Goal: Task Accomplishment & Management: Complete application form

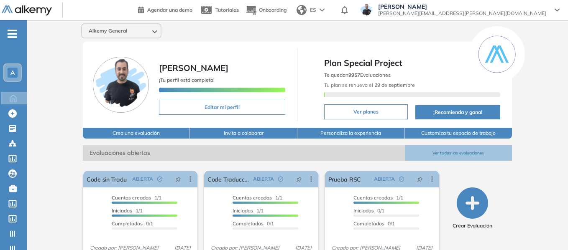
click at [14, 36] on span "-" at bounding box center [12, 33] width 9 height 7
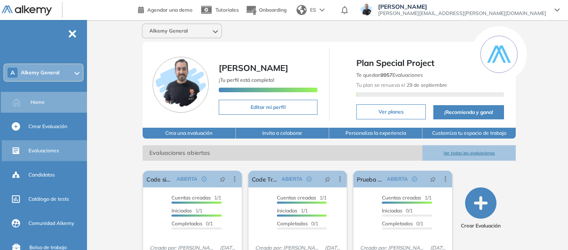
click at [48, 155] on div "Evaluaciones" at bounding box center [56, 151] width 57 height 14
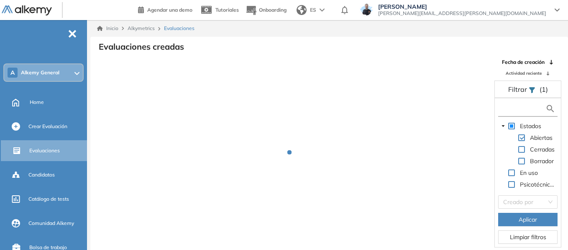
click at [507, 107] on input "text" at bounding box center [522, 109] width 45 height 9
type input "****"
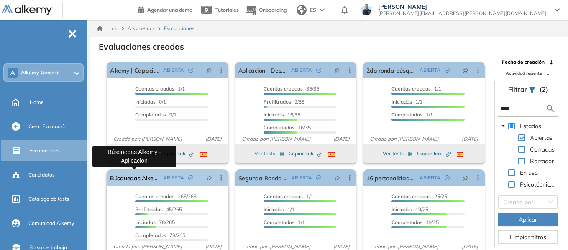
click at [145, 177] on link "Búsquedas Alkemy - Aplicación" at bounding box center [135, 178] width 50 height 17
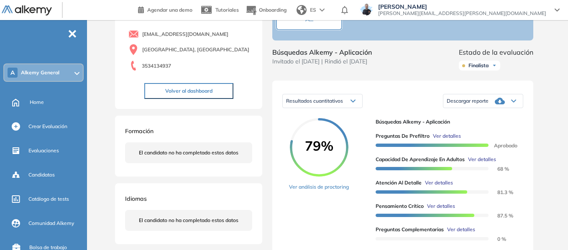
scroll to position [84, 0]
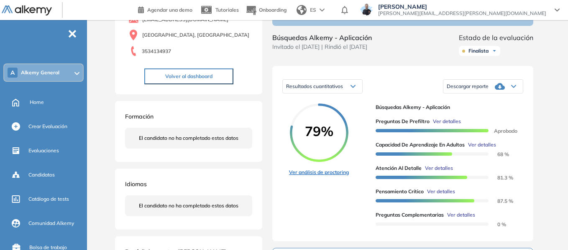
click at [319, 176] on link "Ver análisis de proctoring" at bounding box center [319, 173] width 60 height 8
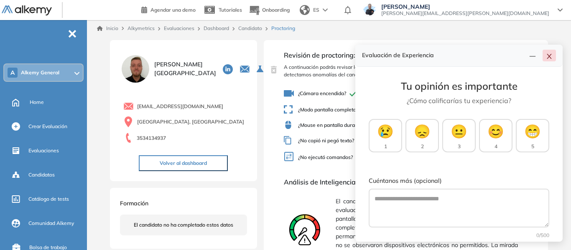
click at [550, 56] on button "button" at bounding box center [549, 56] width 13 height 12
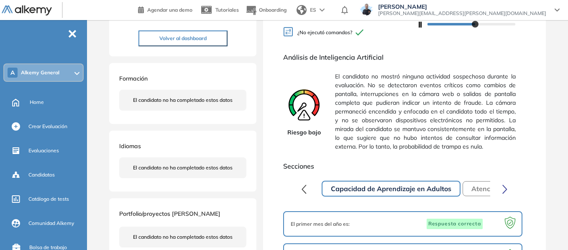
scroll to position [125, 0]
drag, startPoint x: 335, startPoint y: 82, endPoint x: 348, endPoint y: 83, distance: 13.0
click at [348, 83] on span "El candidato no mostró ninguna actividad sospechosa durante la evaluación. No s…" at bounding box center [425, 112] width 181 height 86
drag, startPoint x: 427, startPoint y: 83, endPoint x: 455, endPoint y: 80, distance: 29.0
click at [455, 80] on span "El candidato no mostró ninguna actividad sospechosa durante la evaluación. No s…" at bounding box center [425, 112] width 181 height 86
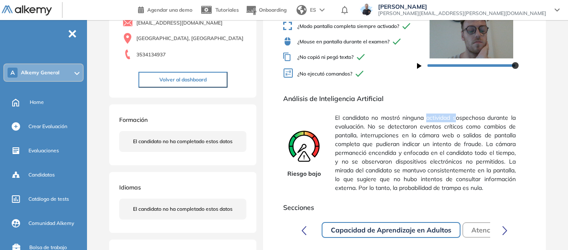
scroll to position [0, 0]
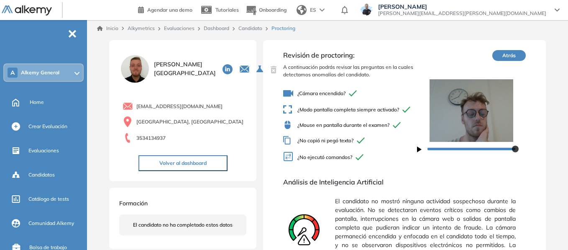
click at [258, 32] on div "Inicio Alkymetrics Evaluaciones Dashboard Candidato Proctoring" at bounding box center [329, 28] width 478 height 17
click at [218, 28] on link "Dashboard" at bounding box center [217, 28] width 26 height 6
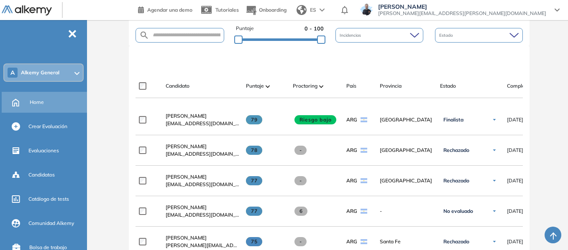
scroll to position [84, 0]
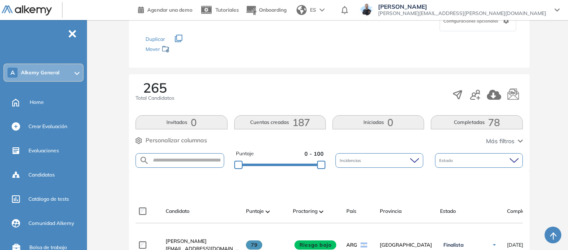
click at [33, 104] on span "Home" at bounding box center [37, 103] width 14 height 8
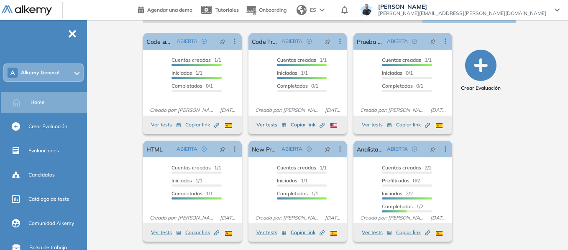
scroll to position [140, 0]
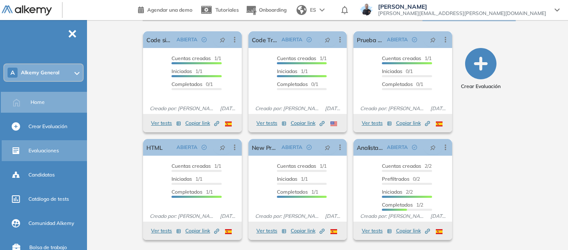
click at [43, 151] on span "Evaluaciones" at bounding box center [43, 151] width 31 height 8
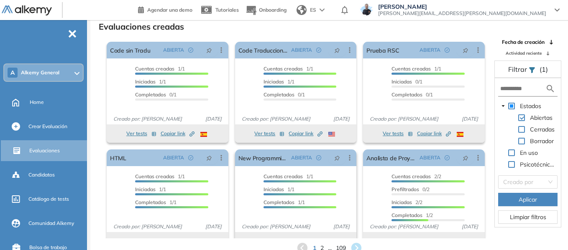
scroll to position [0, 0]
click at [320, 248] on span "2" at bounding box center [322, 249] width 4 height 10
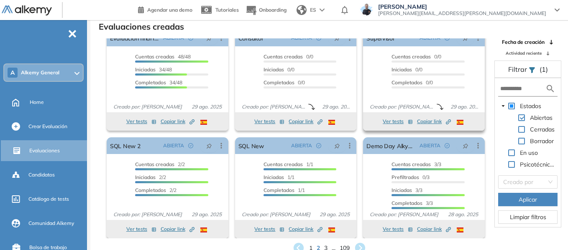
scroll to position [15, 0]
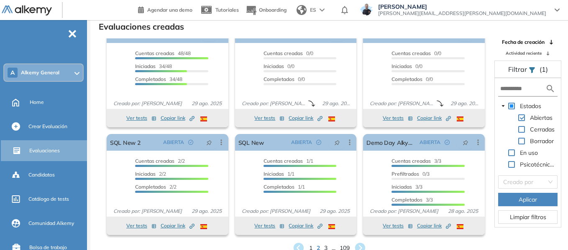
click at [328, 249] on div "1 2 3 ... 109" at bounding box center [329, 248] width 464 height 13
click at [327, 247] on span "3" at bounding box center [326, 249] width 4 height 10
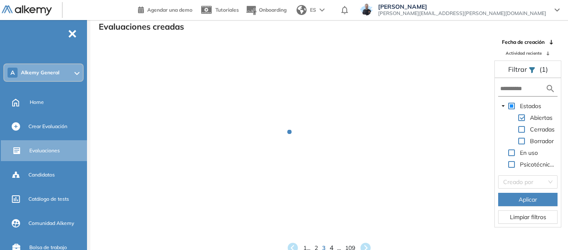
scroll to position [0, 0]
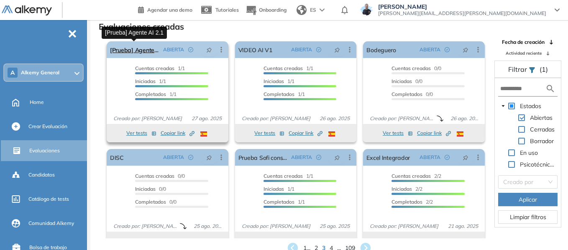
click at [139, 51] on link "[Prueba] Agente AI 2.1" at bounding box center [135, 49] width 50 height 17
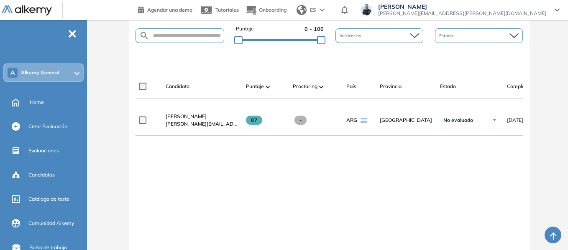
scroll to position [209, 0]
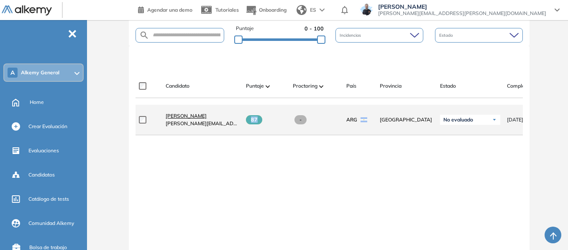
drag, startPoint x: 250, startPoint y: 125, endPoint x: 203, endPoint y: 121, distance: 47.0
click at [264, 129] on div "87" at bounding box center [262, 120] width 47 height 23
click at [191, 119] on span "[PERSON_NAME]" at bounding box center [186, 116] width 41 height 6
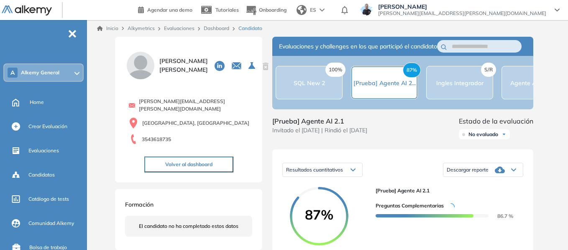
scroll to position [125, 0]
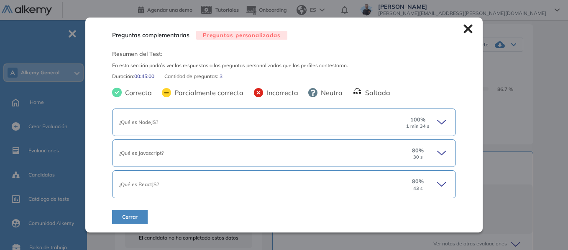
click at [441, 122] on div "Preguntas complementarias Preguntas personalizadas Resumen del Test: En esta se…" at bounding box center [329, 148] width 435 height 474
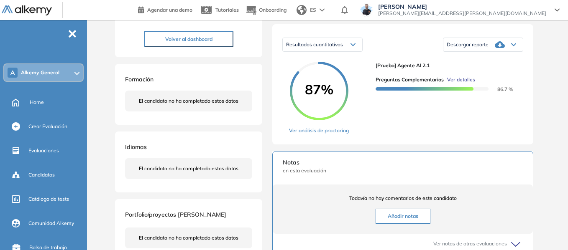
click at [463, 84] on span "Ver detalles" at bounding box center [461, 80] width 28 height 8
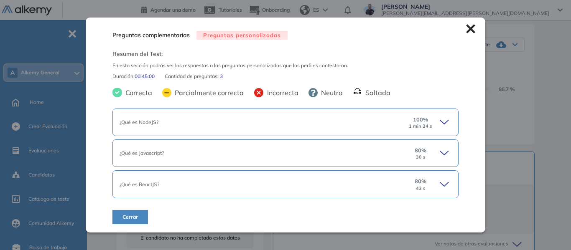
click at [446, 120] on icon at bounding box center [446, 123] width 12 height 12
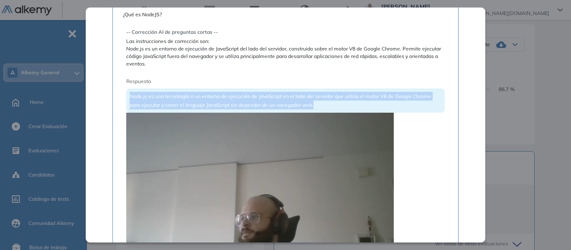
drag, startPoint x: 138, startPoint y: 94, endPoint x: 321, endPoint y: 104, distance: 183.4
click at [321, 104] on div "Node.js es una tecnología o un entorno de ejecución de JavaScript en el lado de…" at bounding box center [285, 101] width 319 height 24
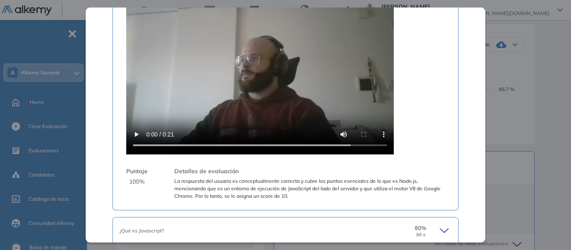
scroll to position [293, 0]
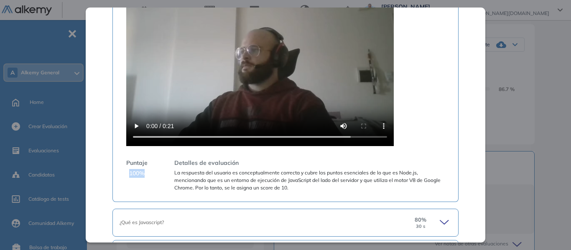
click at [145, 175] on div "Puntaje 100 %" at bounding box center [136, 175] width 21 height 33
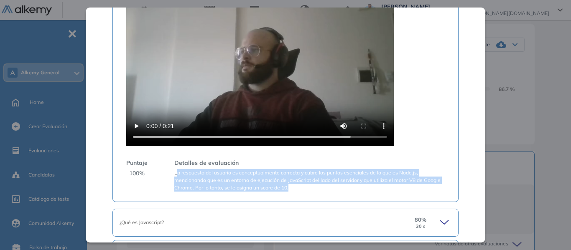
drag, startPoint x: 176, startPoint y: 175, endPoint x: 318, endPoint y: 192, distance: 142.3
click at [318, 192] on span "La respuesta del usuario es conceptualmente correcta y cubre los puntos esencia…" at bounding box center [309, 180] width 271 height 23
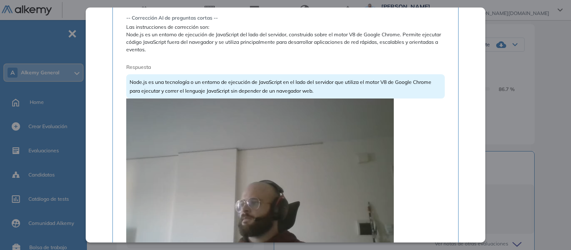
scroll to position [125, 0]
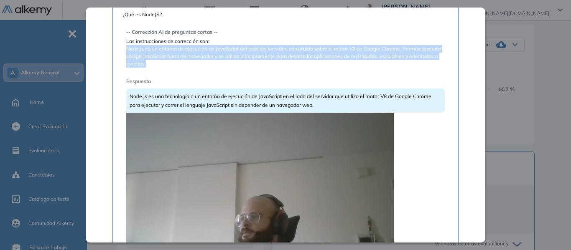
drag, startPoint x: 126, startPoint y: 50, endPoint x: 190, endPoint y: 66, distance: 65.9
click at [190, 66] on span "Node.js es un entorno de ejecución de JavaScript del lado del servidor, constru…" at bounding box center [285, 56] width 319 height 23
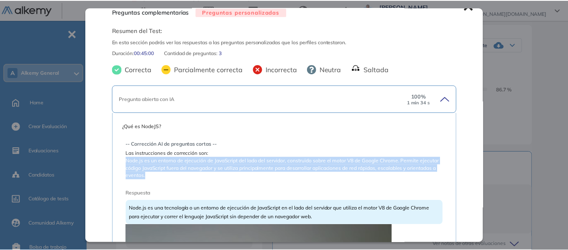
scroll to position [0, 0]
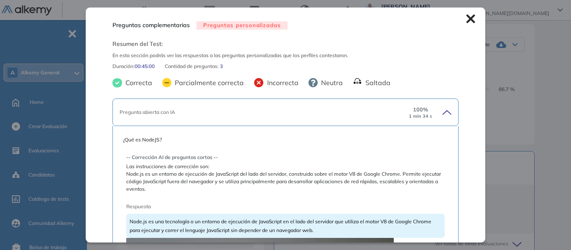
click at [467, 20] on icon at bounding box center [470, 19] width 9 height 9
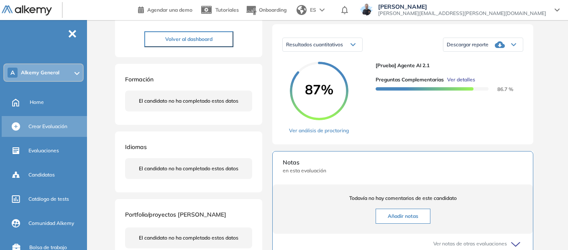
click at [46, 126] on span "Crear Evaluación" at bounding box center [47, 127] width 39 height 8
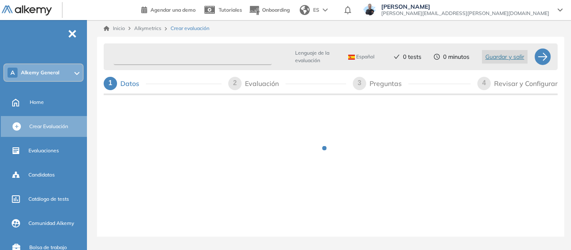
click at [180, 60] on input "text" at bounding box center [193, 57] width 158 height 16
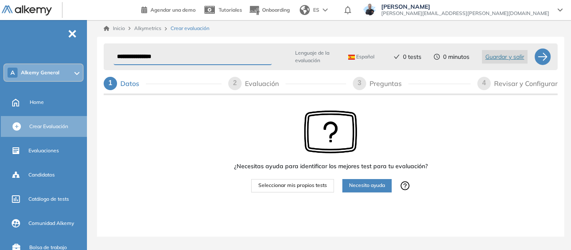
click at [180, 62] on input "**********" at bounding box center [193, 57] width 158 height 16
type input "**********"
click at [299, 189] on span "Seleccionar mis propios tests" at bounding box center [292, 186] width 69 height 8
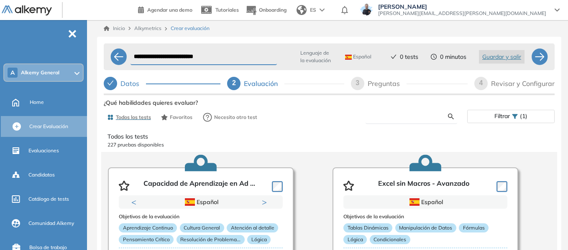
click at [396, 119] on input "text" at bounding box center [410, 117] width 76 height 8
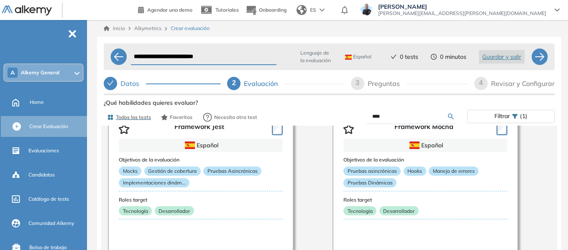
scroll to position [962, 0]
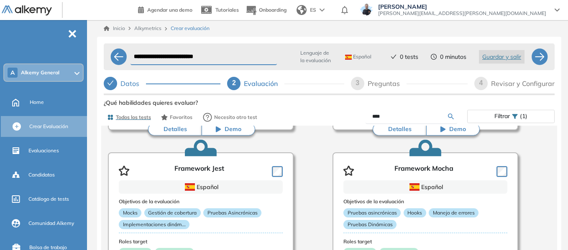
drag, startPoint x: 393, startPoint y: 115, endPoint x: 347, endPoint y: 121, distance: 46.1
click at [347, 121] on div "****" at bounding box center [398, 117] width 138 height 15
type input "*"
type input "******"
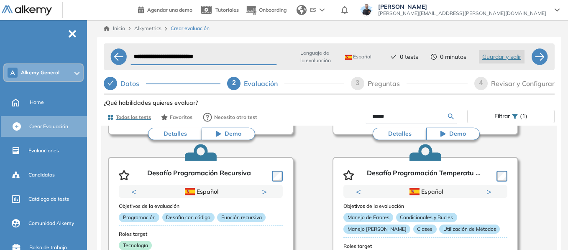
scroll to position [209, 0]
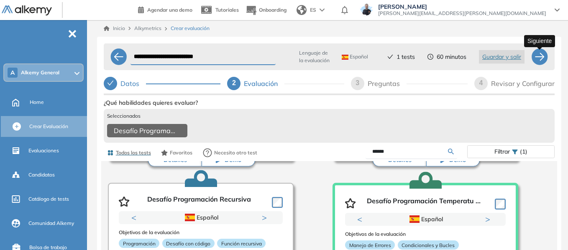
click at [538, 61] on div at bounding box center [539, 57] width 17 height 17
select select "*****"
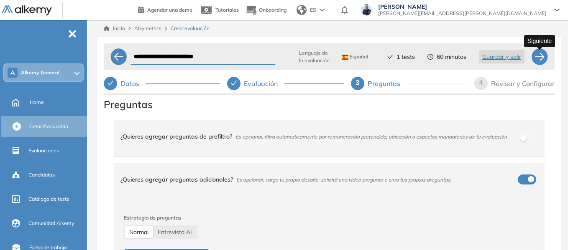
click at [539, 61] on div at bounding box center [539, 57] width 17 height 17
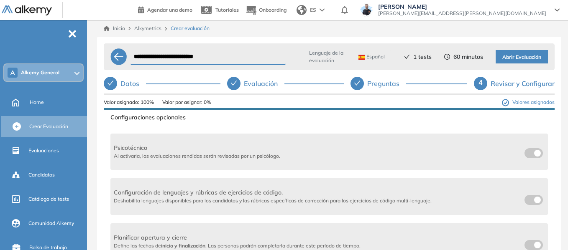
scroll to position [167, 0]
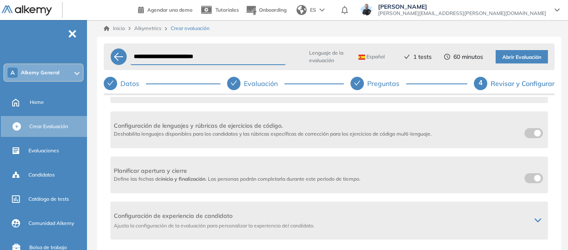
click at [526, 135] on span at bounding box center [527, 131] width 7 height 7
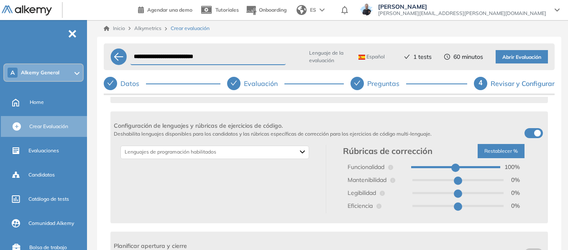
type input "**"
drag, startPoint x: 490, startPoint y: 171, endPoint x: 455, endPoint y: 176, distance: 35.1
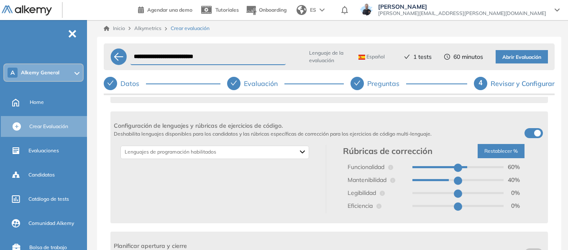
type input "**"
click at [463, 169] on input "range" at bounding box center [457, 167] width 91 height 2
drag, startPoint x: 419, startPoint y: 199, endPoint x: 443, endPoint y: 180, distance: 30.7
click at [423, 194] on div "Legibilidad 0 %" at bounding box center [433, 193] width 175 height 11
type input "**"
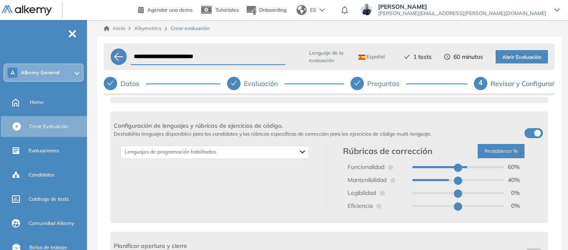
type input "**"
drag, startPoint x: 443, startPoint y: 180, endPoint x: 419, endPoint y: 199, distance: 31.2
type input "**"
click at [424, 180] on input "range" at bounding box center [457, 180] width 91 height 2
type input "**"
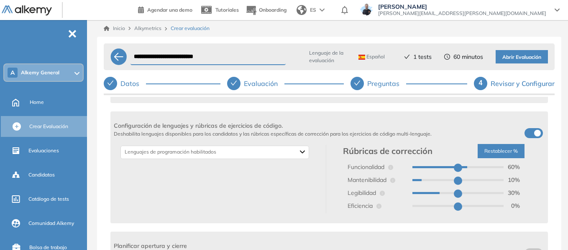
drag, startPoint x: 416, startPoint y: 211, endPoint x: 409, endPoint y: 212, distance: 6.7
click at [409, 212] on div "Eficiencia 0 %" at bounding box center [433, 206] width 175 height 11
click at [222, 152] on div "Backend Crypto Data Science Data Base Dev Ops Genéricos Mobile Otros Frontend D…" at bounding box center [214, 152] width 189 height 13
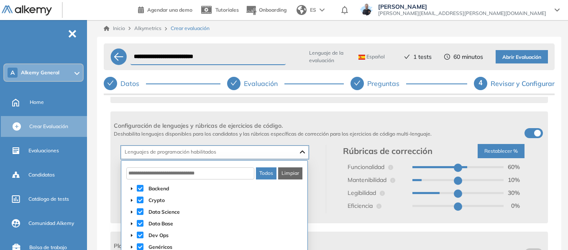
click at [296, 173] on button "Limpiar" at bounding box center [290, 174] width 24 height 12
click at [141, 189] on span at bounding box center [140, 188] width 7 height 7
click at [131, 189] on icon "caret-down" at bounding box center [132, 189] width 2 height 3
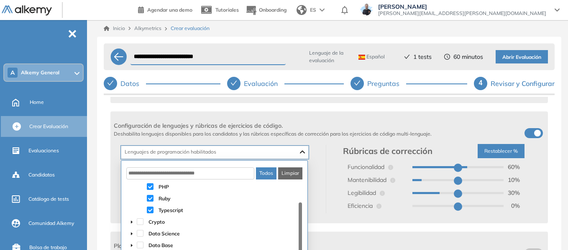
scroll to position [42, 0]
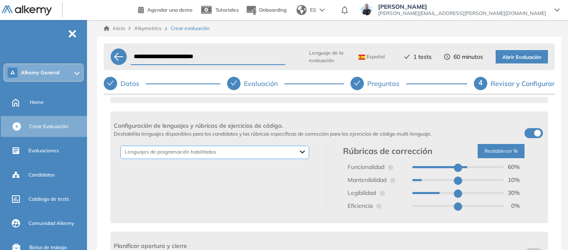
click at [141, 156] on div "Backend C# / .Net F# Go Groovy Java Node JS PHP [PERSON_NAME] Typescript" at bounding box center [214, 152] width 189 height 13
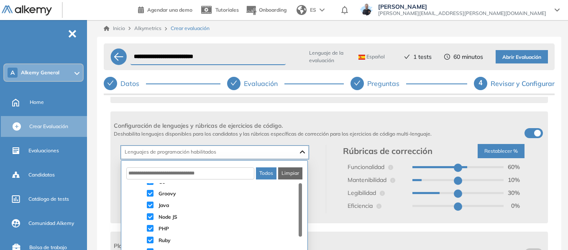
scroll to position [0, 0]
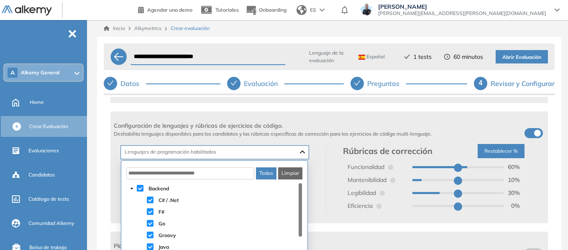
click at [148, 197] on span at bounding box center [150, 200] width 7 height 7
click at [151, 214] on span at bounding box center [150, 212] width 7 height 7
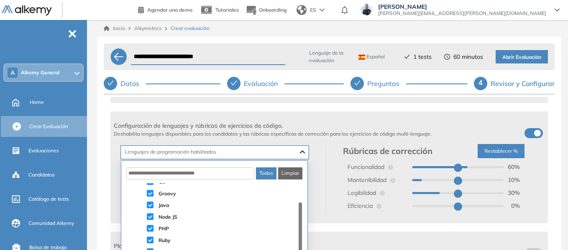
click at [149, 193] on span at bounding box center [150, 193] width 7 height 7
click at [153, 220] on span at bounding box center [150, 217] width 7 height 7
click at [152, 228] on span at bounding box center [150, 228] width 7 height 7
click at [152, 239] on span at bounding box center [150, 240] width 7 height 7
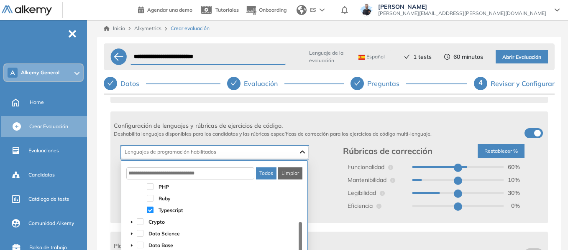
click at [152, 212] on span at bounding box center [150, 210] width 7 height 7
click at [150, 224] on span at bounding box center [150, 223] width 7 height 7
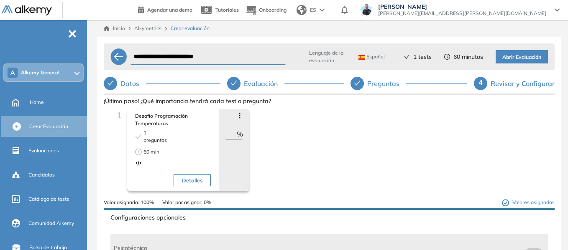
click at [521, 62] on button "Abrir Evaluación" at bounding box center [522, 56] width 52 height 13
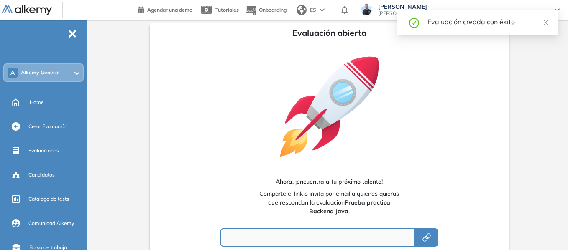
type input "**********"
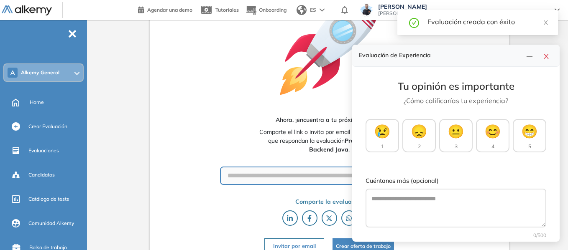
scroll to position [72, 0]
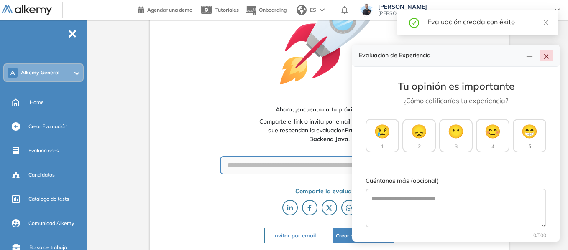
click at [549, 59] on icon "close" at bounding box center [546, 56] width 7 height 7
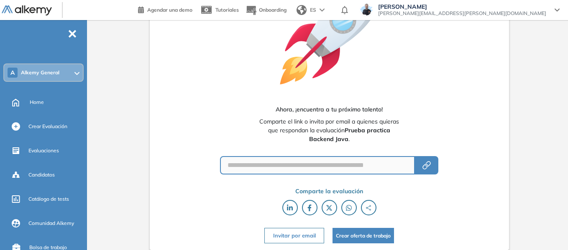
click at [291, 233] on button "Invitar por email" at bounding box center [293, 235] width 59 height 15
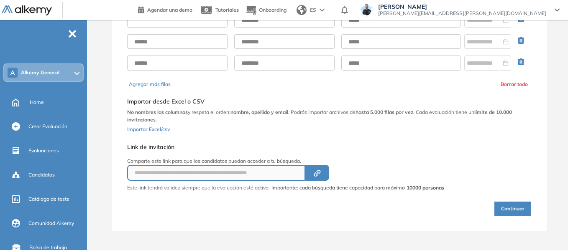
click at [198, 22] on input "text" at bounding box center [177, 20] width 100 height 15
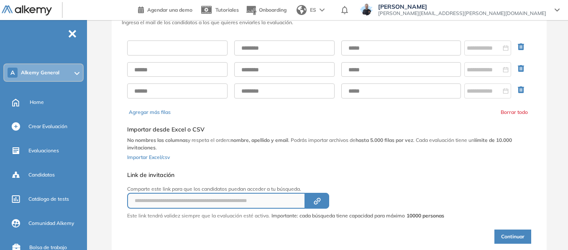
scroll to position [31, 0]
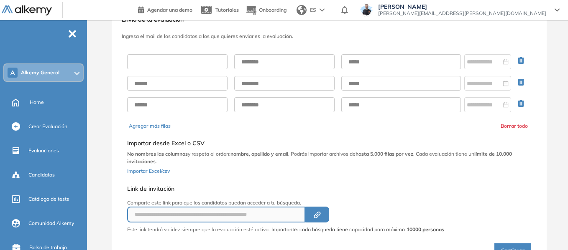
click at [195, 64] on input "text" at bounding box center [177, 61] width 100 height 15
type input "******"
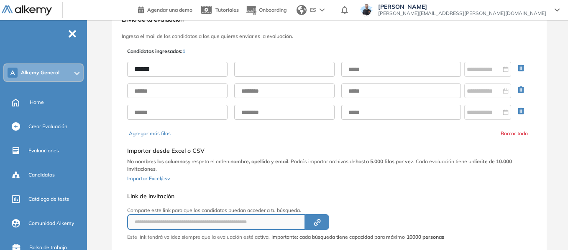
drag, startPoint x: 277, startPoint y: 75, endPoint x: 282, endPoint y: 77, distance: 5.1
click at [277, 75] on input "text" at bounding box center [284, 69] width 100 height 15
click at [360, 71] on input "text" at bounding box center [401, 69] width 120 height 15
click at [247, 65] on input "text" at bounding box center [284, 69] width 100 height 15
type input "*****"
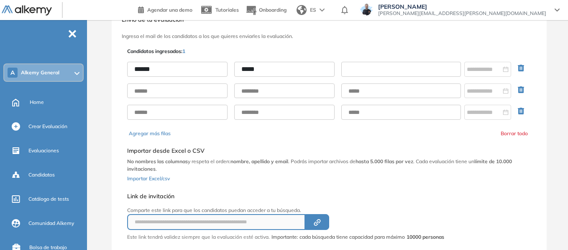
click at [360, 72] on input "text" at bounding box center [401, 69] width 120 height 15
type input "**********"
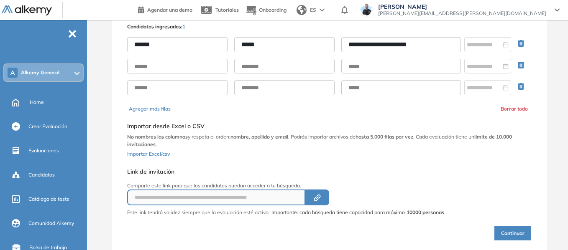
scroll to position [81, 0]
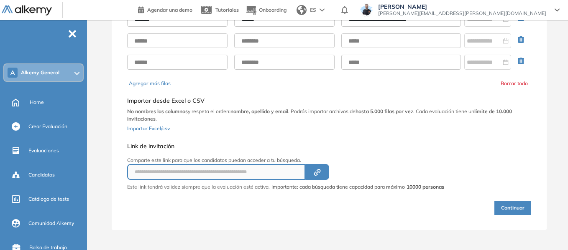
click at [513, 212] on button "Continuar" at bounding box center [512, 208] width 37 height 14
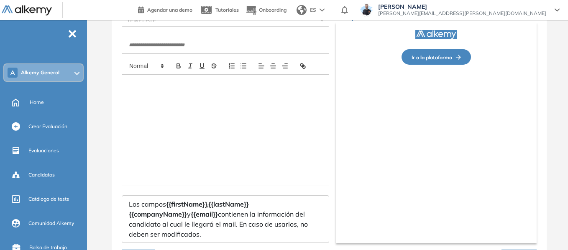
type input "**********"
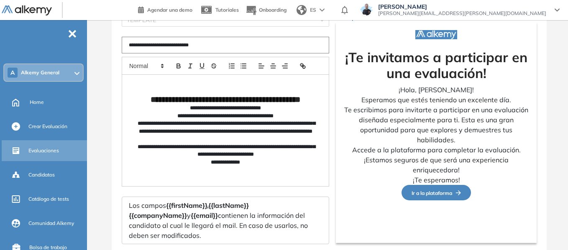
click at [54, 153] on span "Evaluaciones" at bounding box center [43, 151] width 31 height 8
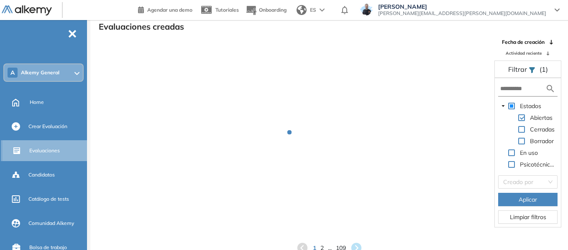
scroll to position [20, 0]
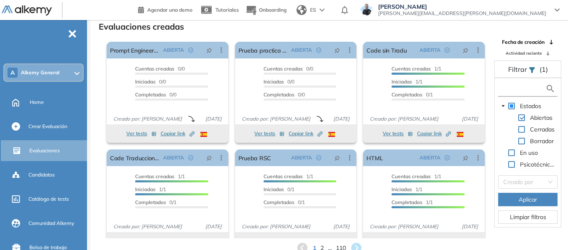
click at [519, 85] on input "text" at bounding box center [522, 88] width 45 height 9
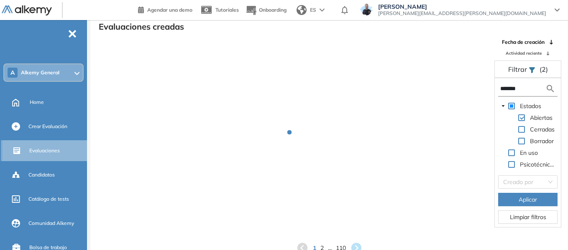
type input "*******"
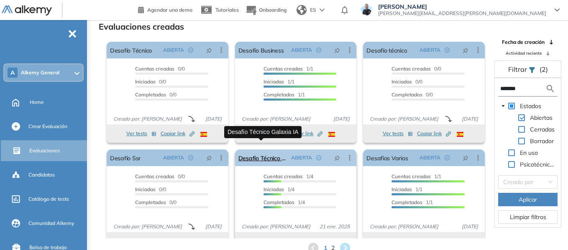
scroll to position [15, 0]
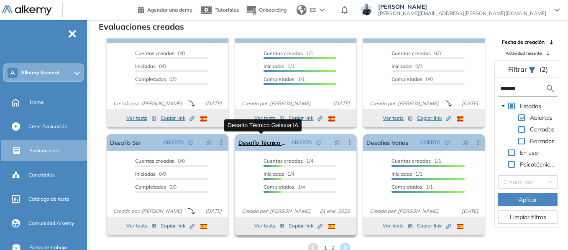
click at [269, 142] on link "Desafío Técnico Galaxia IA" at bounding box center [263, 142] width 50 height 17
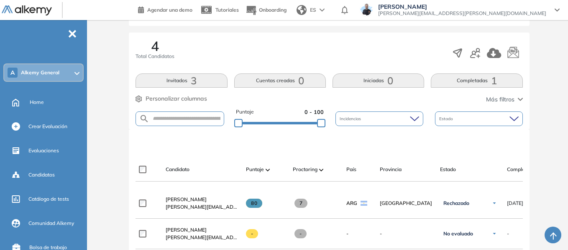
scroll to position [209, 0]
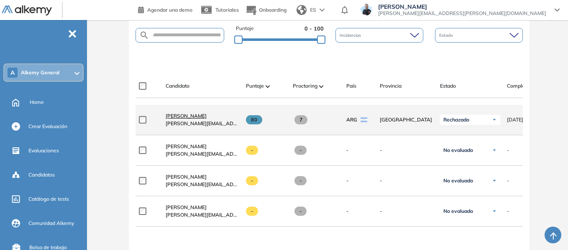
click at [205, 116] on span "[PERSON_NAME]" at bounding box center [186, 116] width 41 height 6
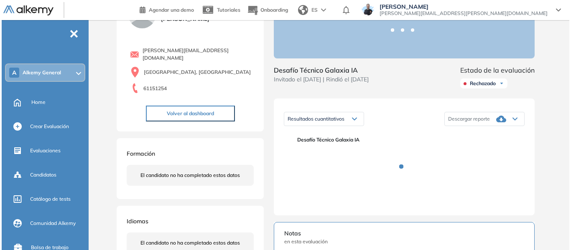
scroll to position [84, 0]
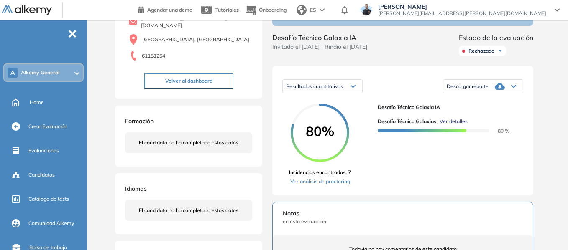
click at [464, 125] on span "Ver detalles" at bounding box center [454, 122] width 28 height 8
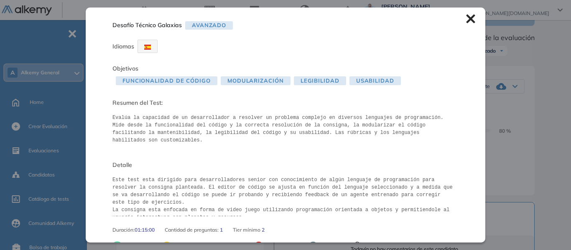
scroll to position [72, 0]
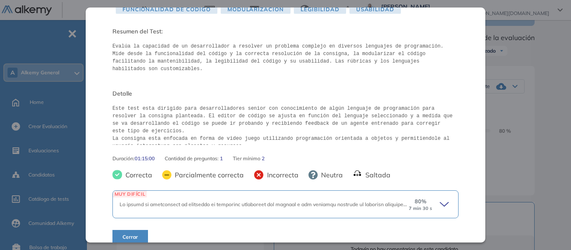
click at [448, 193] on div "MUY DIFÍCIL 80 % 7 min 30 s" at bounding box center [285, 205] width 346 height 28
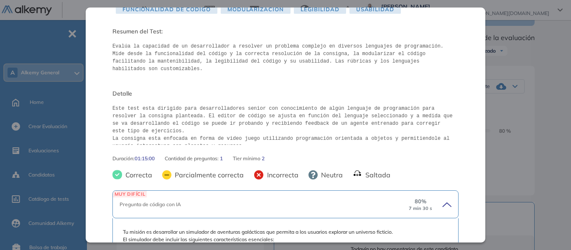
click at [440, 199] on icon at bounding box center [446, 205] width 12 height 12
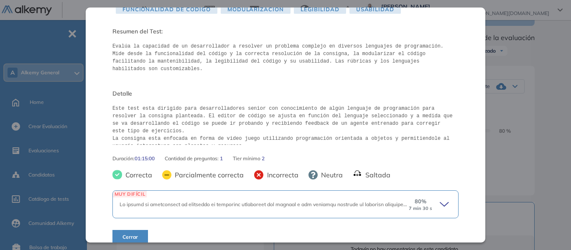
click at [440, 199] on icon at bounding box center [446, 205] width 12 height 12
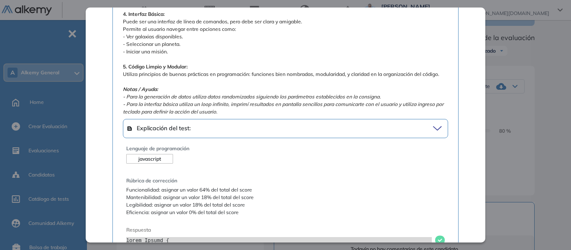
scroll to position [490, 0]
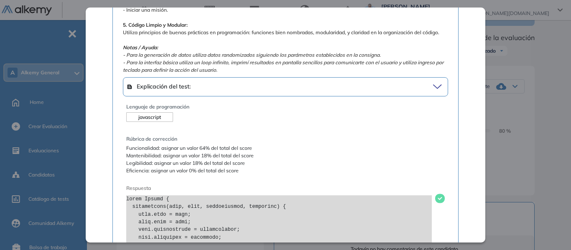
click at [436, 86] on icon at bounding box center [438, 87] width 11 height 12
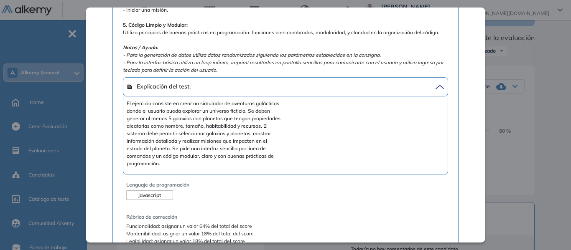
click at [434, 86] on icon at bounding box center [438, 87] width 11 height 12
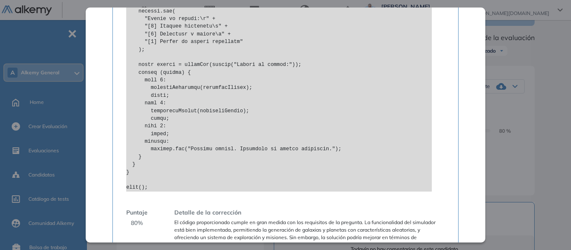
scroll to position [1655, 0]
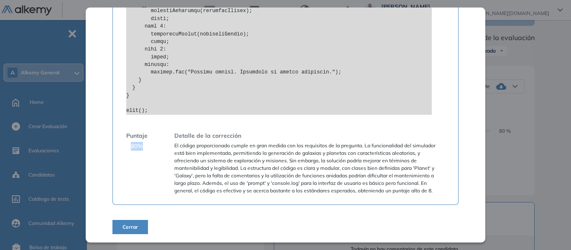
drag, startPoint x: 130, startPoint y: 146, endPoint x: 140, endPoint y: 147, distance: 10.5
click at [140, 147] on div "Puntaje 80 %" at bounding box center [136, 163] width 21 height 63
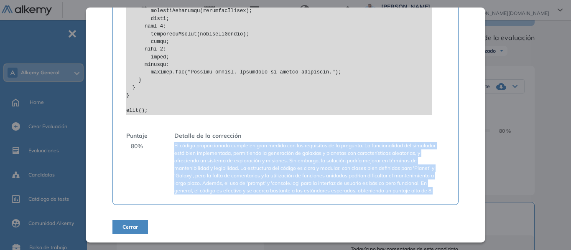
drag, startPoint x: 175, startPoint y: 147, endPoint x: 438, endPoint y: 190, distance: 266.9
click at [438, 190] on span "El código proporcionado cumple en gran medida con los requisitos de la pregunta…" at bounding box center [309, 168] width 271 height 53
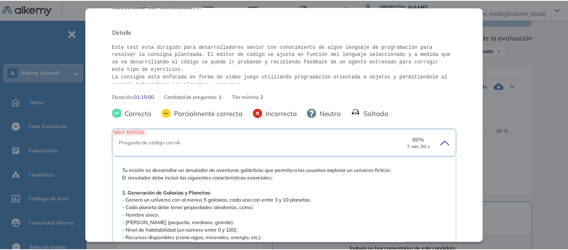
scroll to position [0, 0]
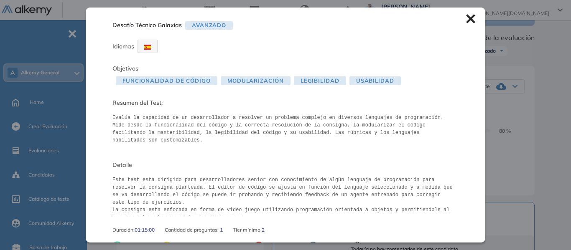
drag, startPoint x: 465, startPoint y: 21, endPoint x: 128, endPoint y: 64, distance: 340.6
click at [466, 21] on icon at bounding box center [470, 18] width 9 height 9
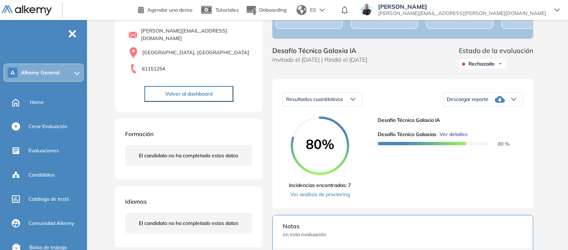
scroll to position [84, 0]
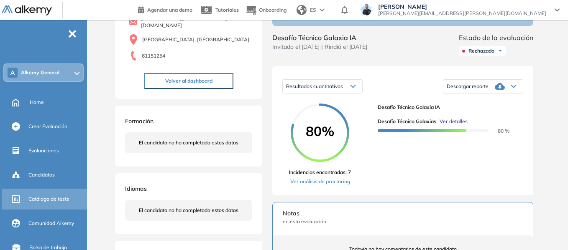
click at [66, 199] on span "Catálogo de tests" at bounding box center [48, 200] width 41 height 8
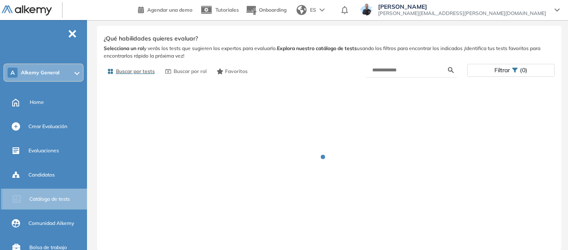
scroll to position [14, 0]
click at [413, 70] on input "text" at bounding box center [410, 70] width 76 height 8
type input "******"
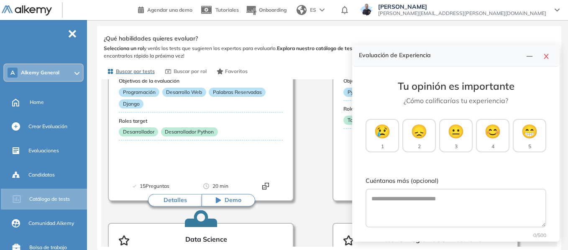
scroll to position [0, 0]
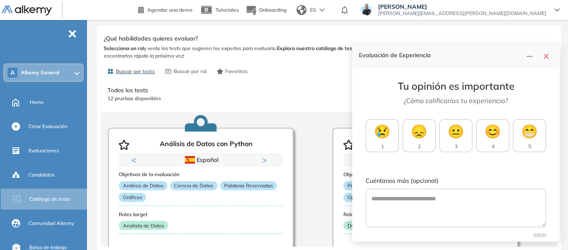
drag, startPoint x: 548, startPoint y: 54, endPoint x: 296, endPoint y: 128, distance: 262.4
click at [548, 54] on icon "close" at bounding box center [546, 56] width 7 height 7
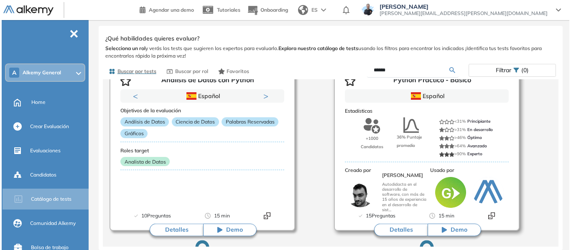
scroll to position [84, 0]
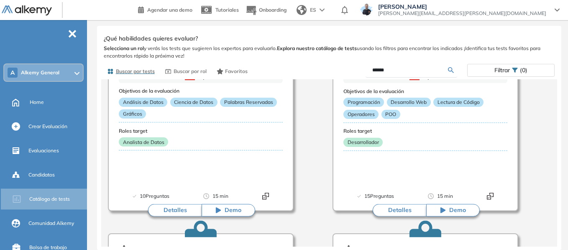
drag, startPoint x: 414, startPoint y: 211, endPoint x: 371, endPoint y: 225, distance: 45.0
click at [414, 211] on button "Detalles" at bounding box center [400, 210] width 54 height 13
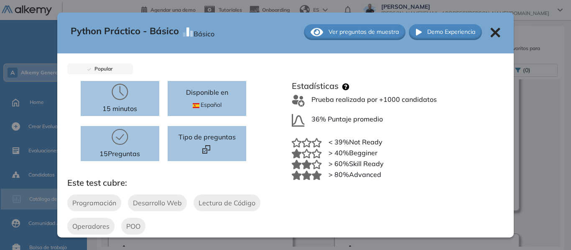
scroll to position [0, 0]
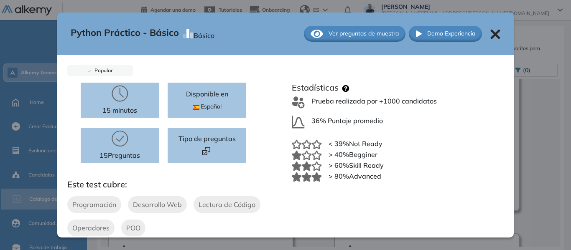
drag, startPoint x: 373, startPoint y: 29, endPoint x: 12, endPoint y: 130, distance: 374.3
click at [373, 29] on span "Ver preguntas de muestra" at bounding box center [364, 33] width 70 height 9
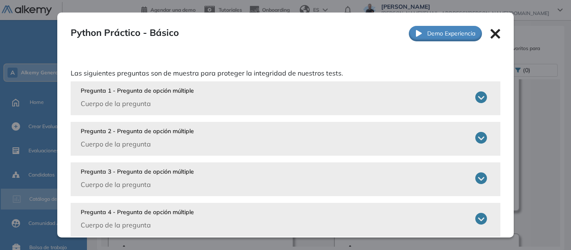
click at [478, 97] on icon at bounding box center [481, 98] width 12 height 12
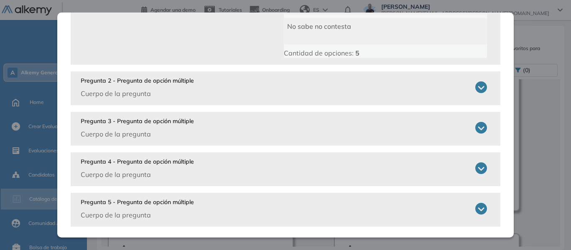
scroll to position [230, 0]
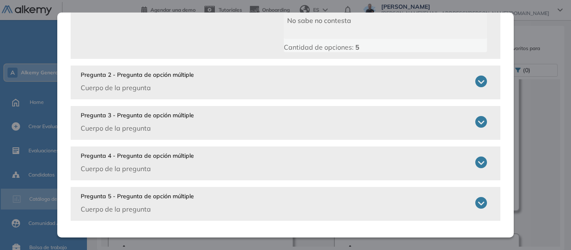
click at [482, 86] on div "Pregunta 2 - Pregunta de opción múltiple Cuerpo de la pregunta ¿Cuál es el resu…" at bounding box center [286, 83] width 430 height 34
click at [477, 81] on icon at bounding box center [481, 82] width 12 height 12
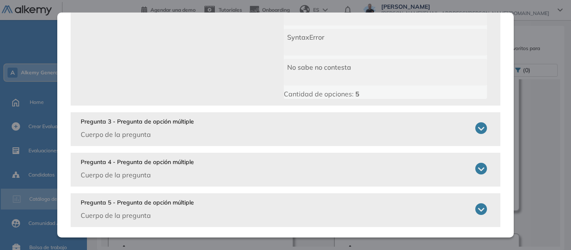
scroll to position [404, 0]
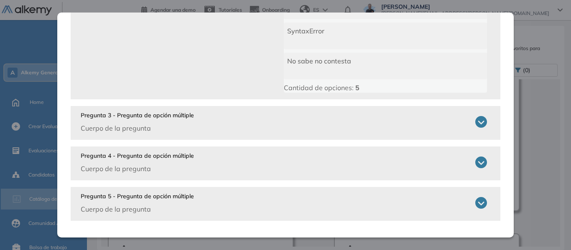
click at [468, 125] on div "Pregunta 3 - Pregunta de opción múltiple Cuerpo de la pregunta" at bounding box center [284, 122] width 407 height 22
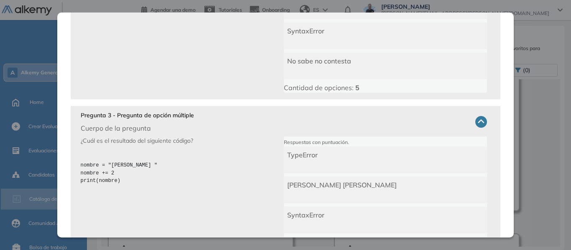
click at [475, 124] on icon at bounding box center [481, 122] width 12 height 12
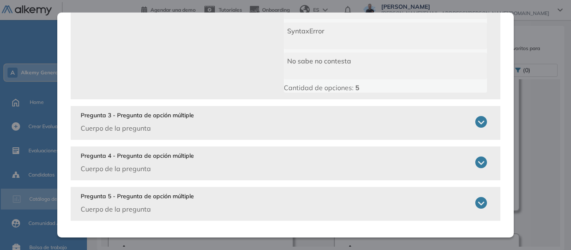
click at [475, 124] on icon at bounding box center [481, 122] width 12 height 12
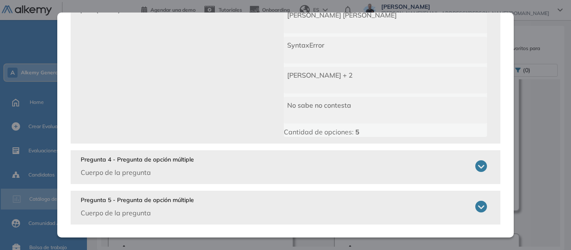
scroll to position [578, 0]
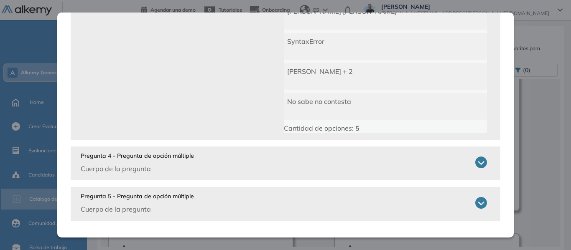
click at [480, 164] on div "Pregunta 4 - Pregunta de opción múltiple Cuerpo de la pregunta ¿Cuáles son las …" at bounding box center [286, 164] width 430 height 34
click at [475, 164] on icon at bounding box center [481, 163] width 12 height 12
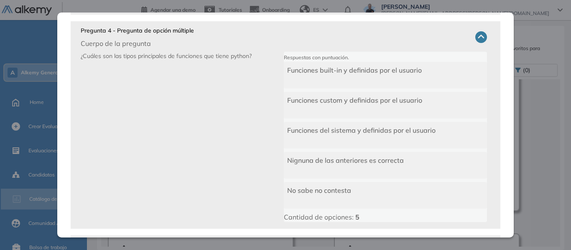
scroll to position [752, 0]
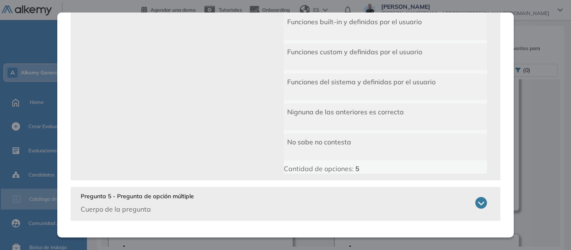
click at [478, 207] on icon at bounding box center [481, 203] width 12 height 12
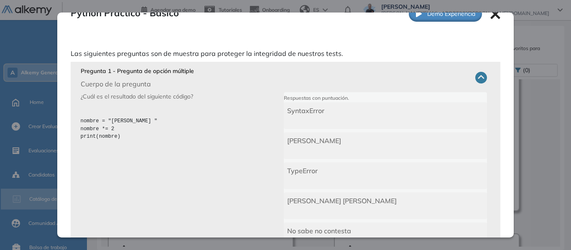
scroll to position [0, 0]
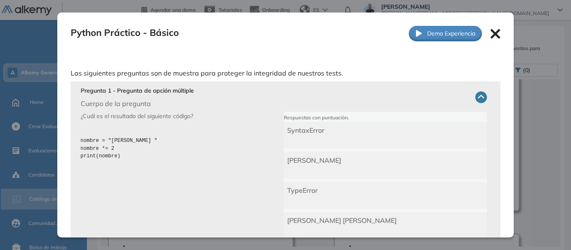
click at [491, 33] on icon at bounding box center [496, 34] width 10 height 10
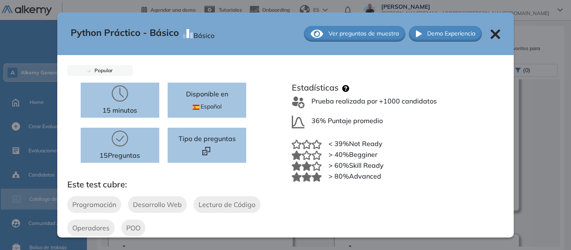
click at [41, 104] on div "General Training Alkemy Perfil Todos los espacios A Alkemy General Home Alkymet…" at bounding box center [285, 118] width 571 height 265
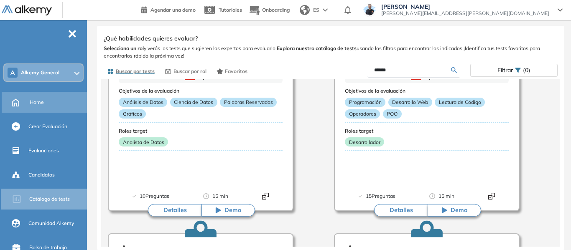
click at [41, 103] on span "Home" at bounding box center [37, 103] width 14 height 8
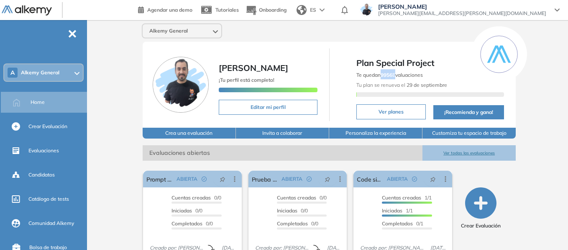
drag, startPoint x: 382, startPoint y: 77, endPoint x: 395, endPoint y: 75, distance: 13.5
click at [395, 75] on span "Te quedan 9956 Evaluaciones" at bounding box center [389, 75] width 66 height 6
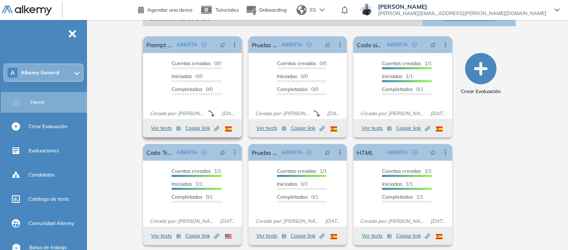
scroll to position [140, 0]
